Goal: Information Seeking & Learning: Learn about a topic

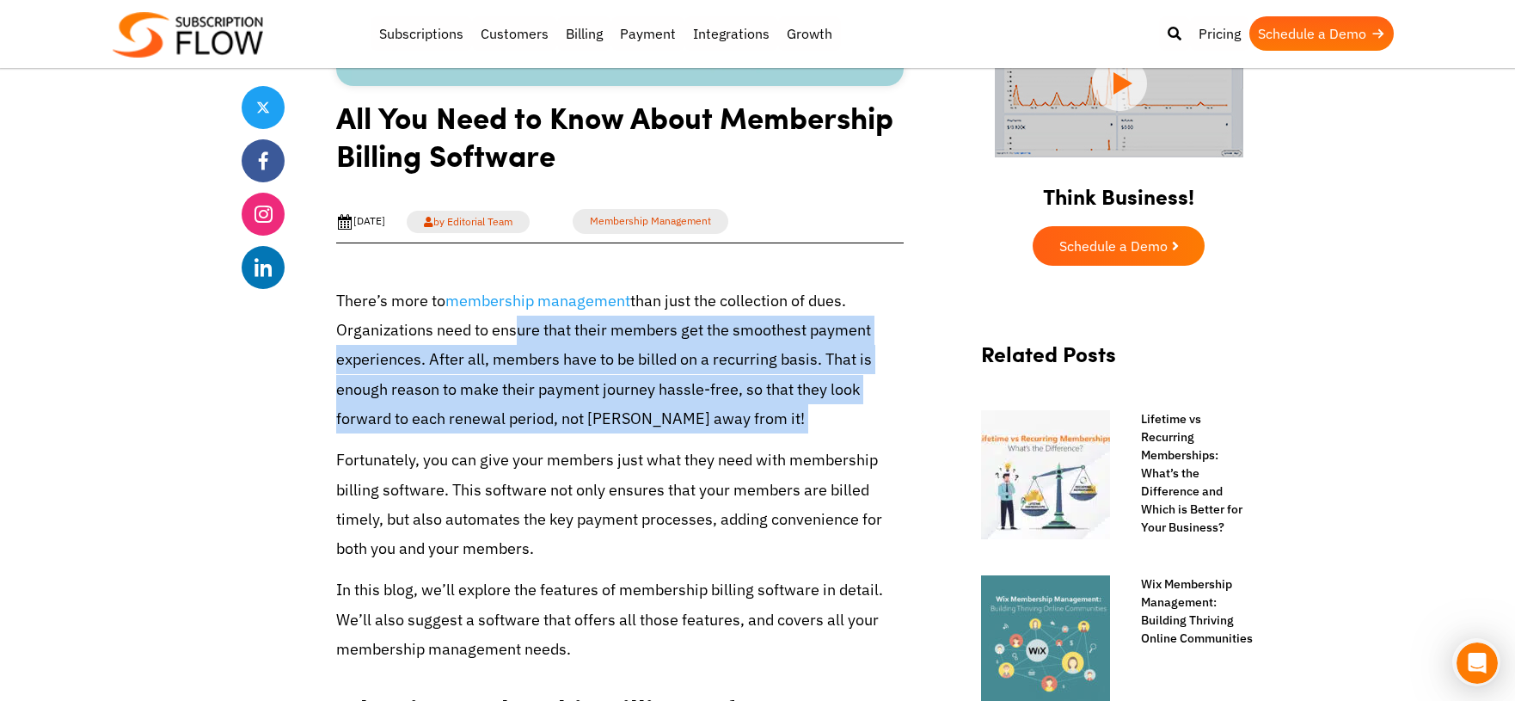
drag, startPoint x: 509, startPoint y: 343, endPoint x: 508, endPoint y: 439, distance: 96.3
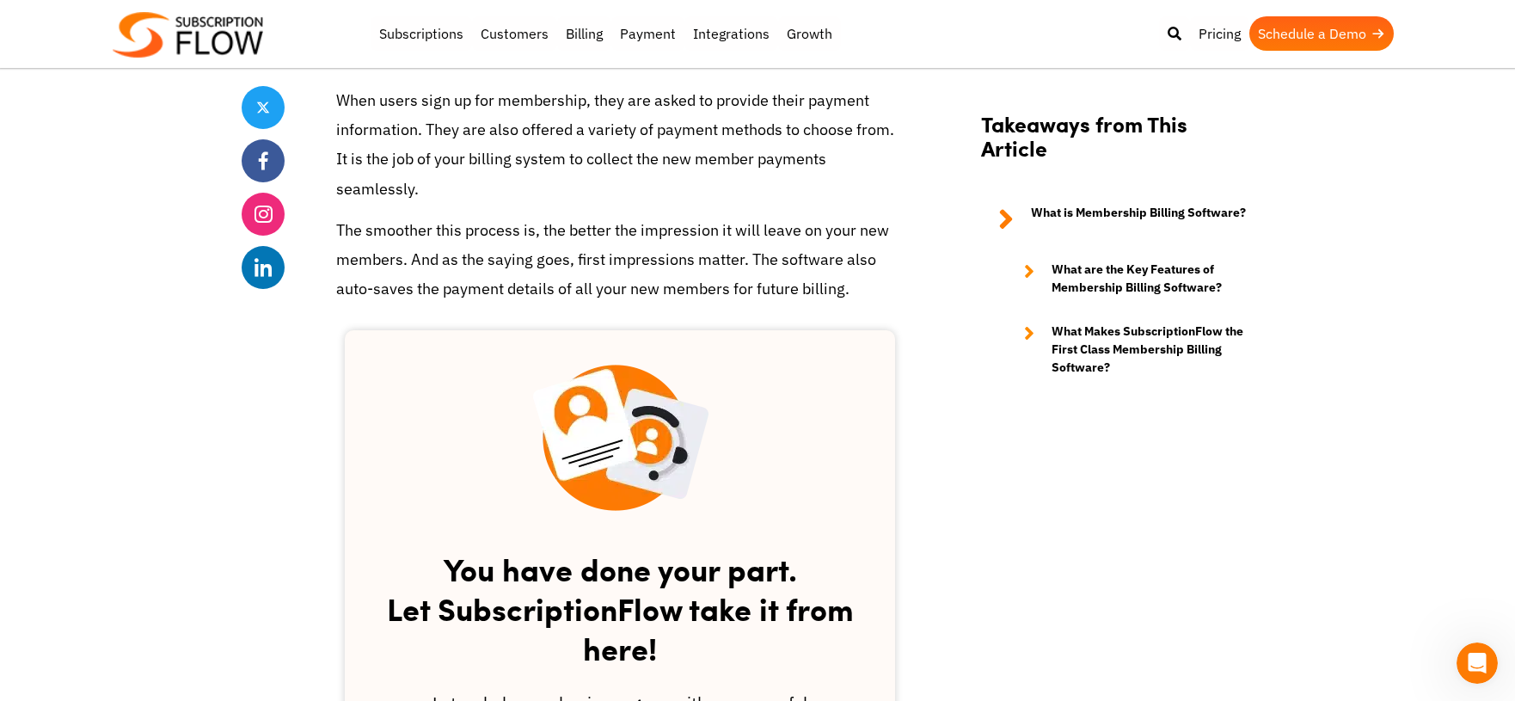
scroll to position [1277, 0]
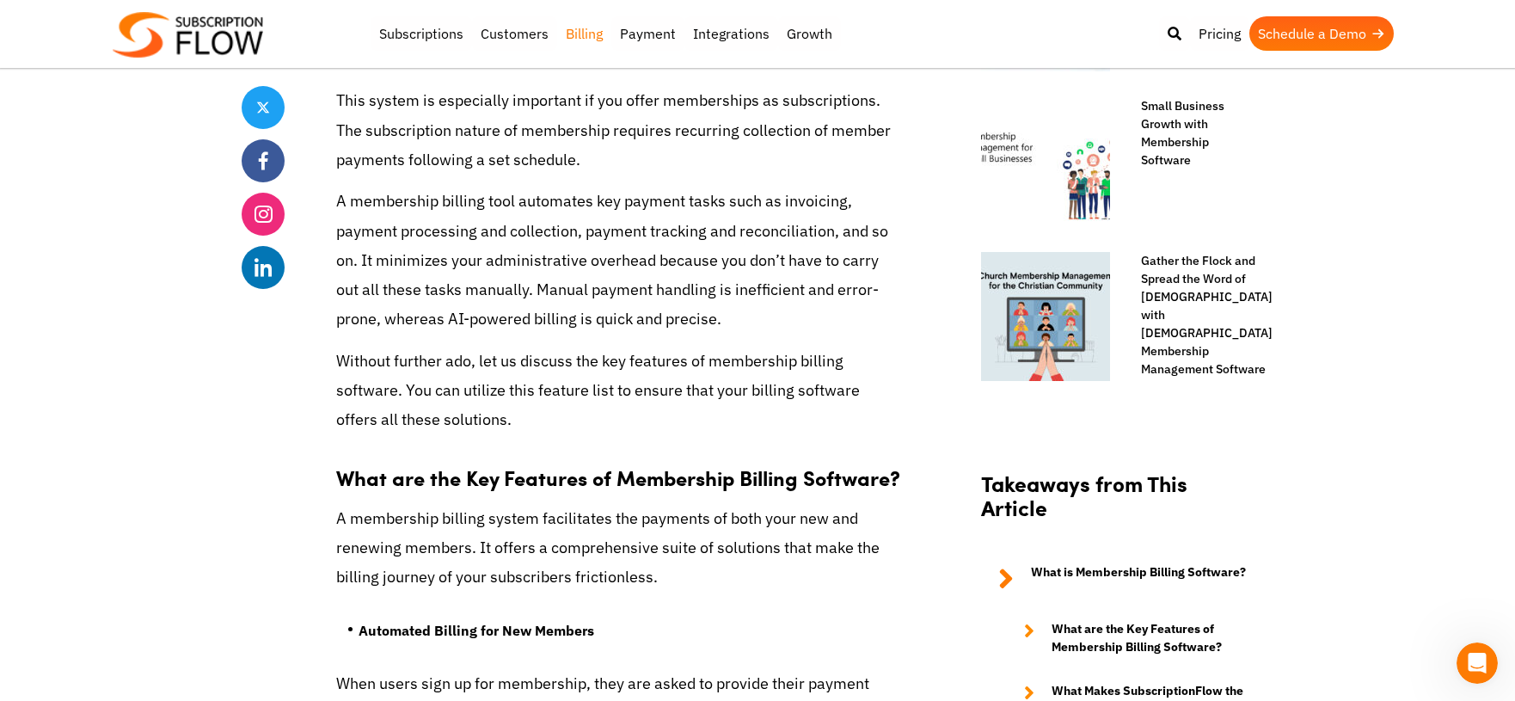
click at [584, 35] on link "Billing" at bounding box center [584, 33] width 54 height 34
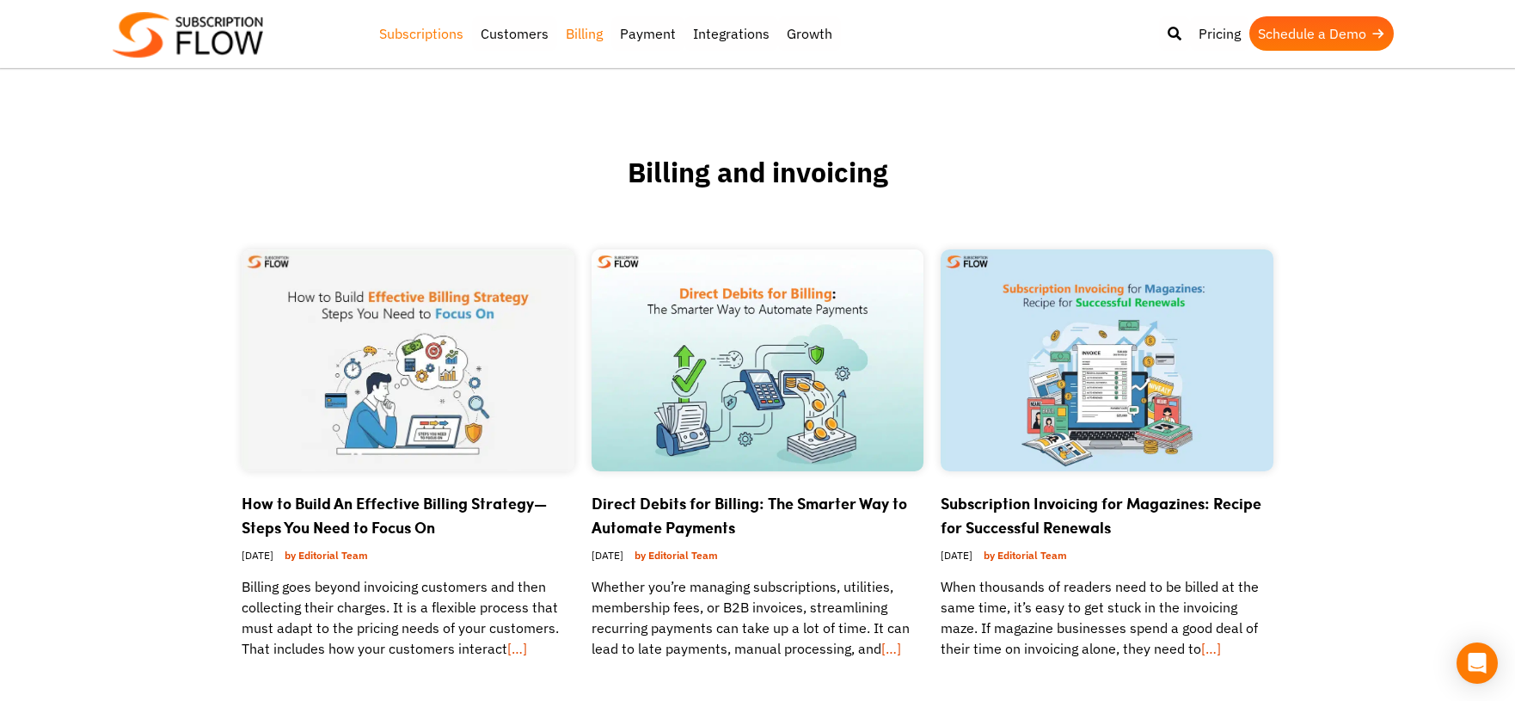
click at [425, 34] on link "Subscriptions" at bounding box center [420, 33] width 101 height 34
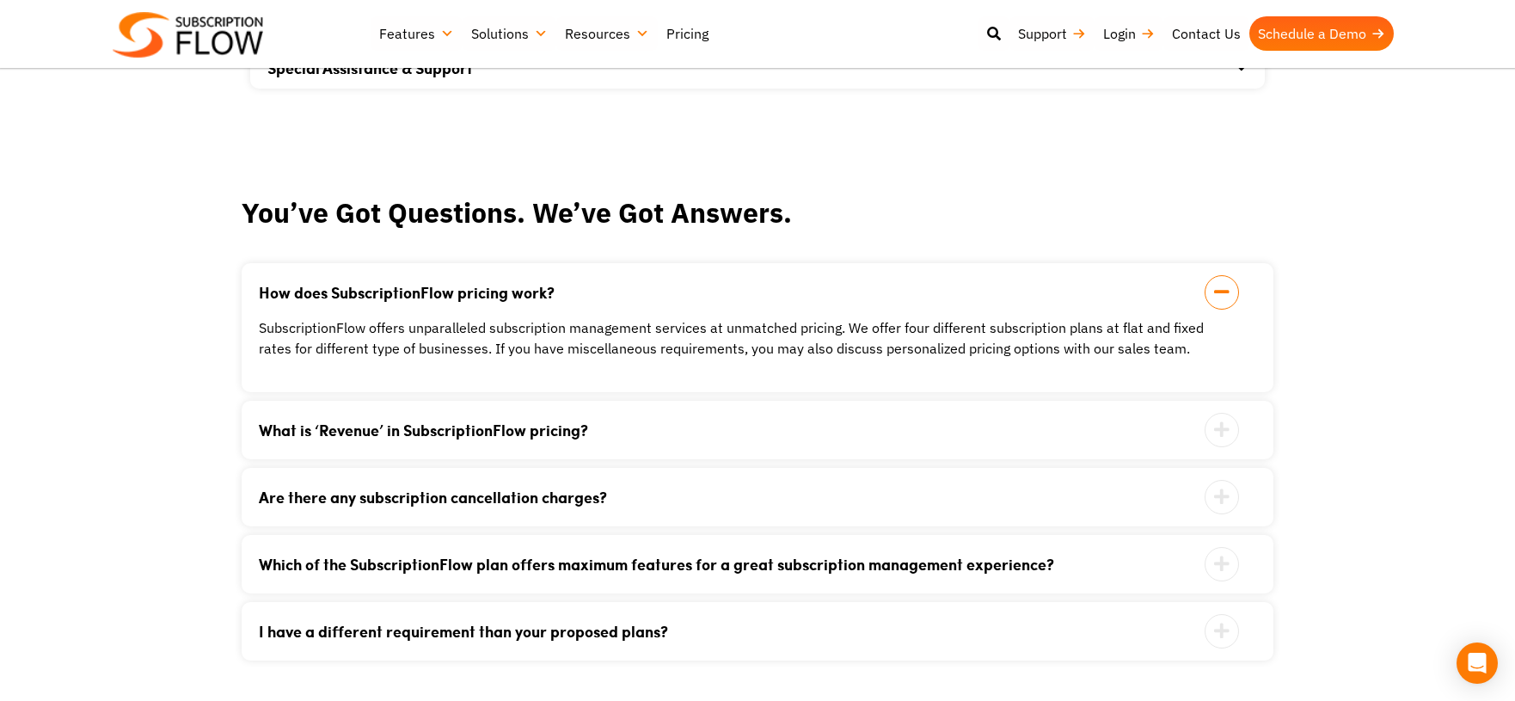
scroll to position [1730, 0]
